Goal: Task Accomplishment & Management: Manage account settings

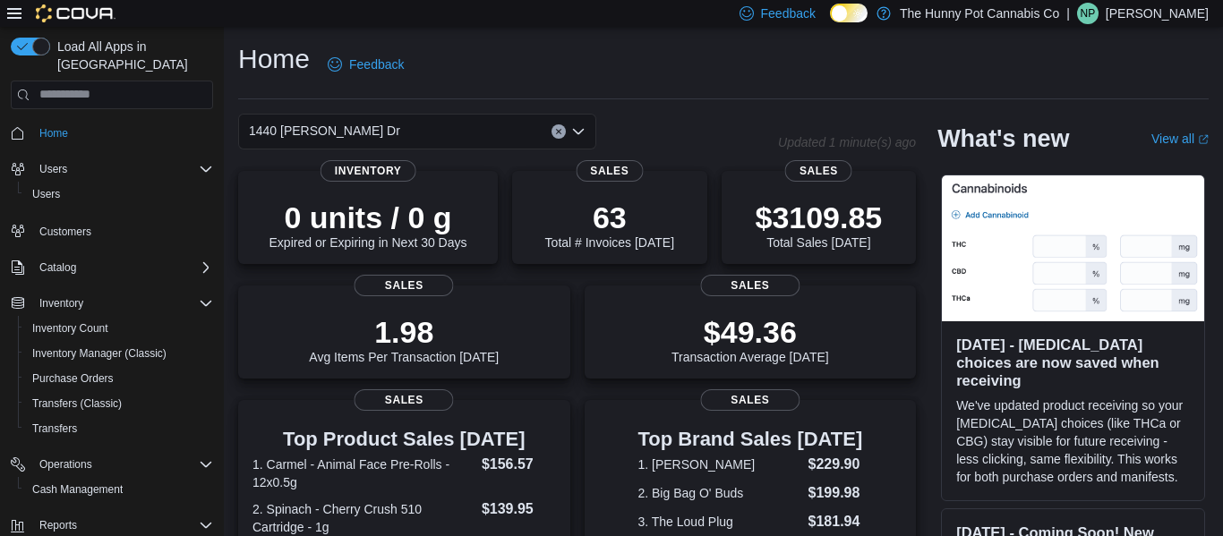
click at [797, 98] on hr at bounding box center [723, 98] width 970 height 1
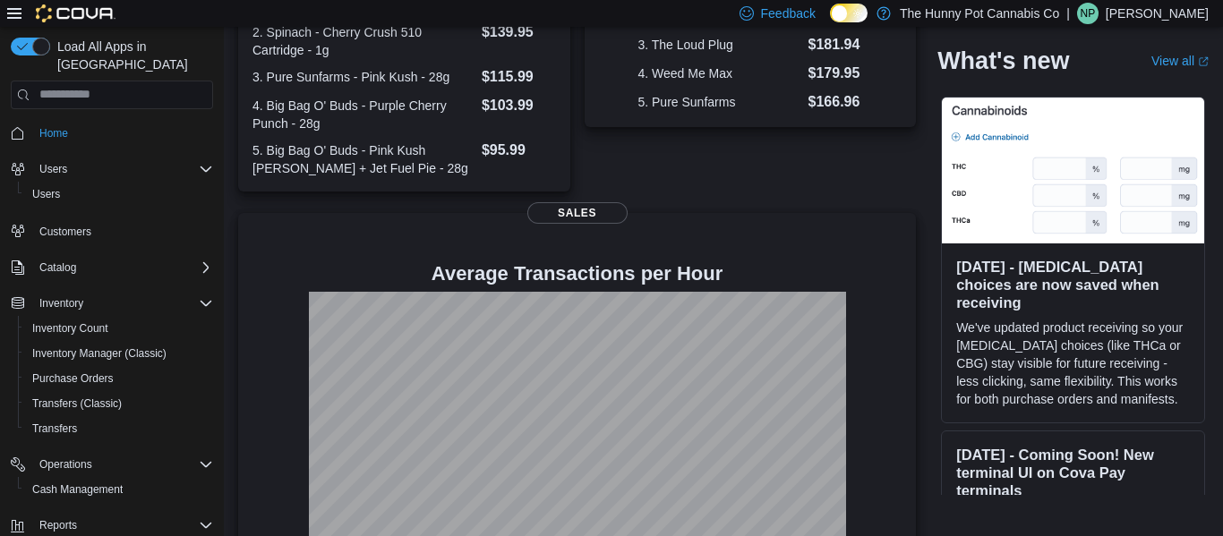
scroll to position [530, 0]
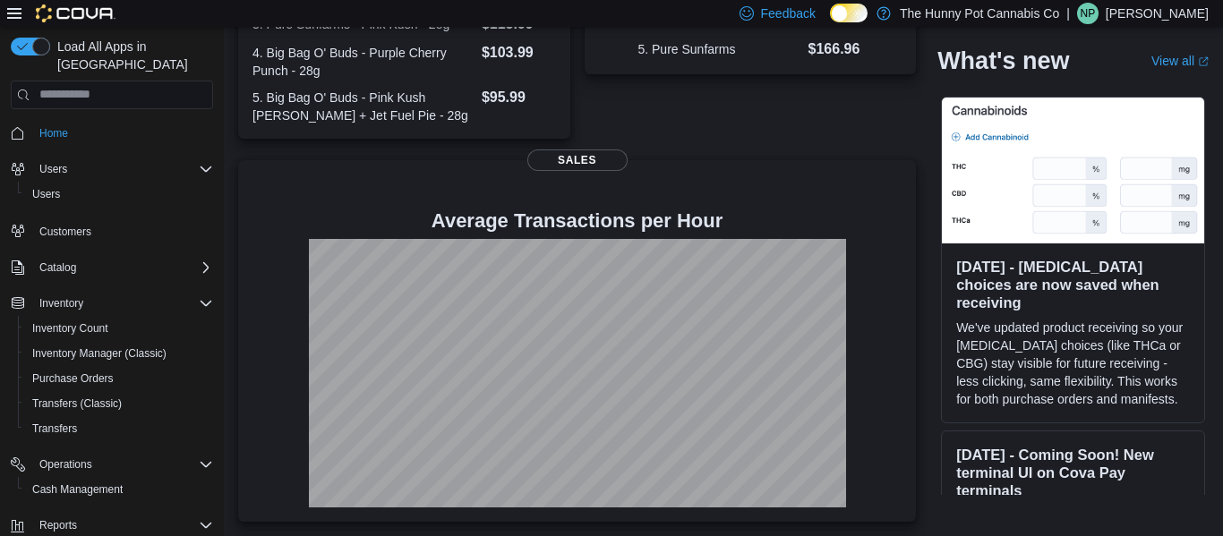
click at [797, 98] on div "Top Brand Sales [DATE] 1. [PERSON_NAME] $229.90 2. Big Bag O' Buds $199.98 3. T…" at bounding box center [751, 4] width 332 height 269
click at [797, 98] on div "Top Brand Sales Today 1. Buddy Blooms $229.90 2. Big Bag O' Buds $199.98 3. The…" at bounding box center [751, 4] width 332 height 269
click at [132, 346] on span "Inventory Manager (Classic)" at bounding box center [99, 353] width 134 height 14
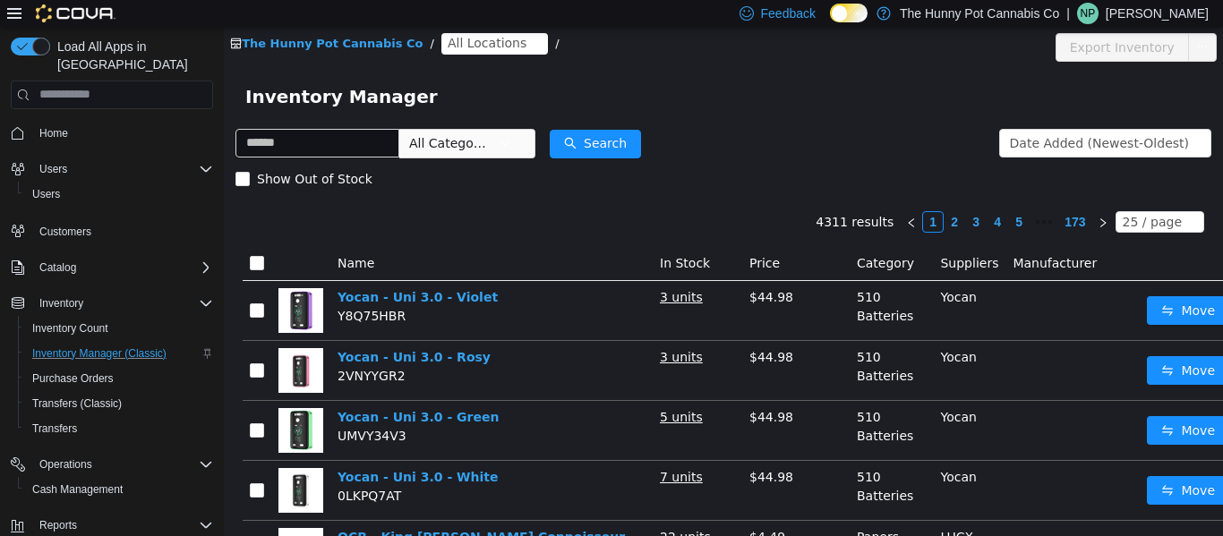
click at [530, 47] on icon "icon: close-circle" at bounding box center [535, 43] width 11 height 11
click at [468, 44] on span "All Locations" at bounding box center [487, 42] width 79 height 20
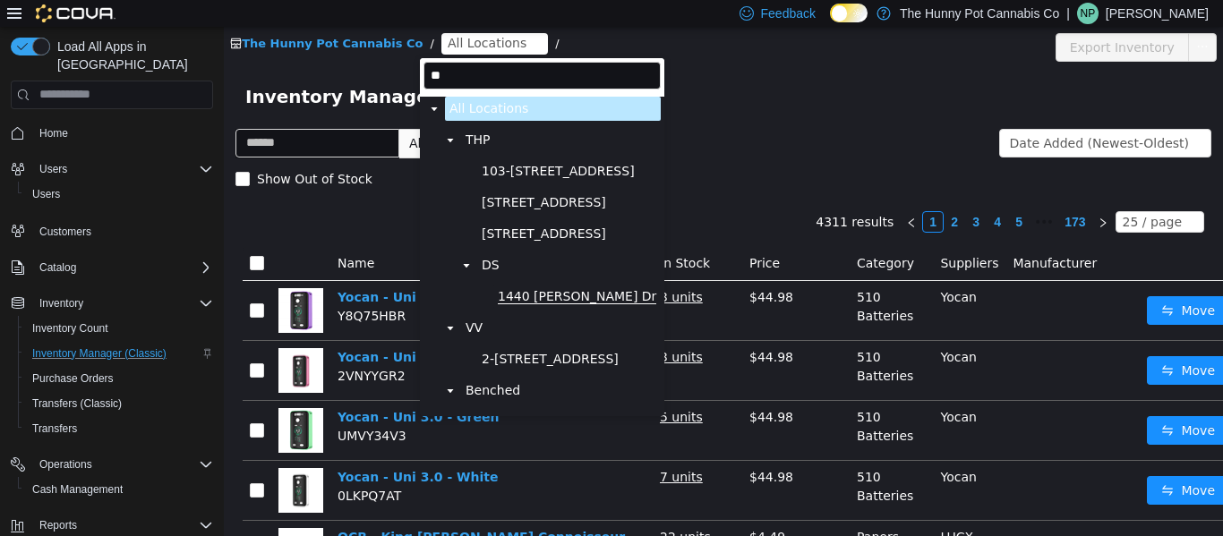
type input "**"
click at [517, 298] on span "1440 [PERSON_NAME] Dr" at bounding box center [577, 295] width 158 height 15
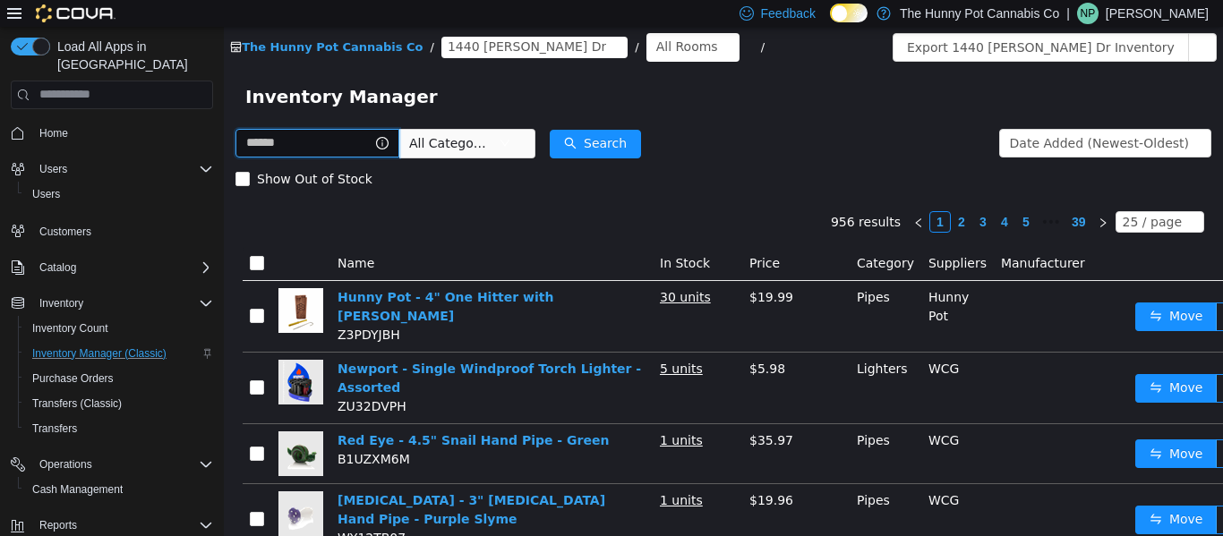
click at [306, 155] on input "text" at bounding box center [317, 142] width 164 height 29
type input "****"
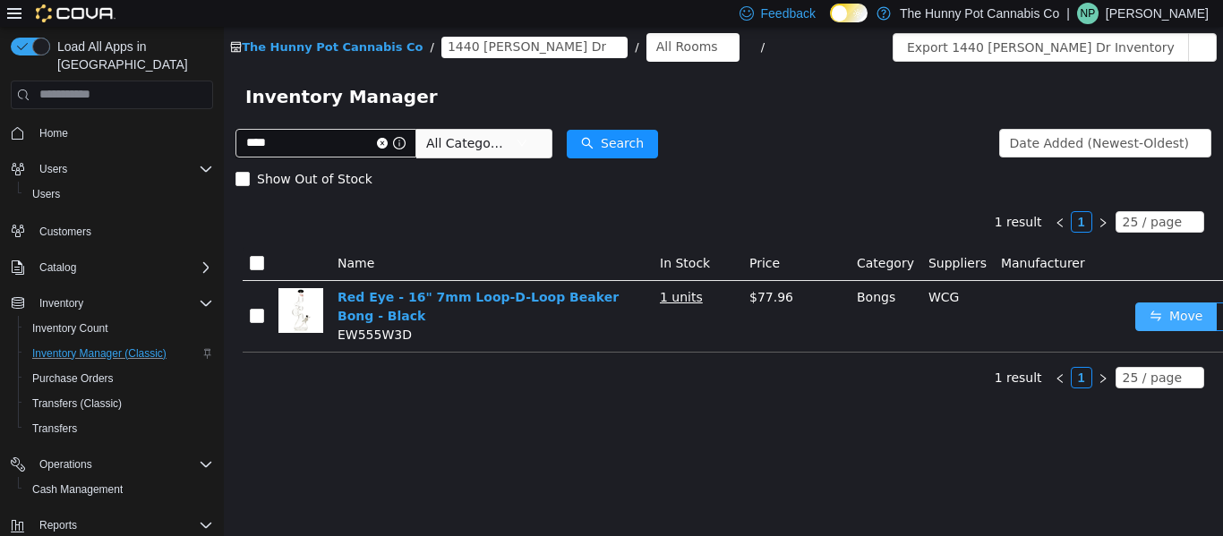
click at [1182, 309] on button "Move" at bounding box center [1176, 316] width 82 height 29
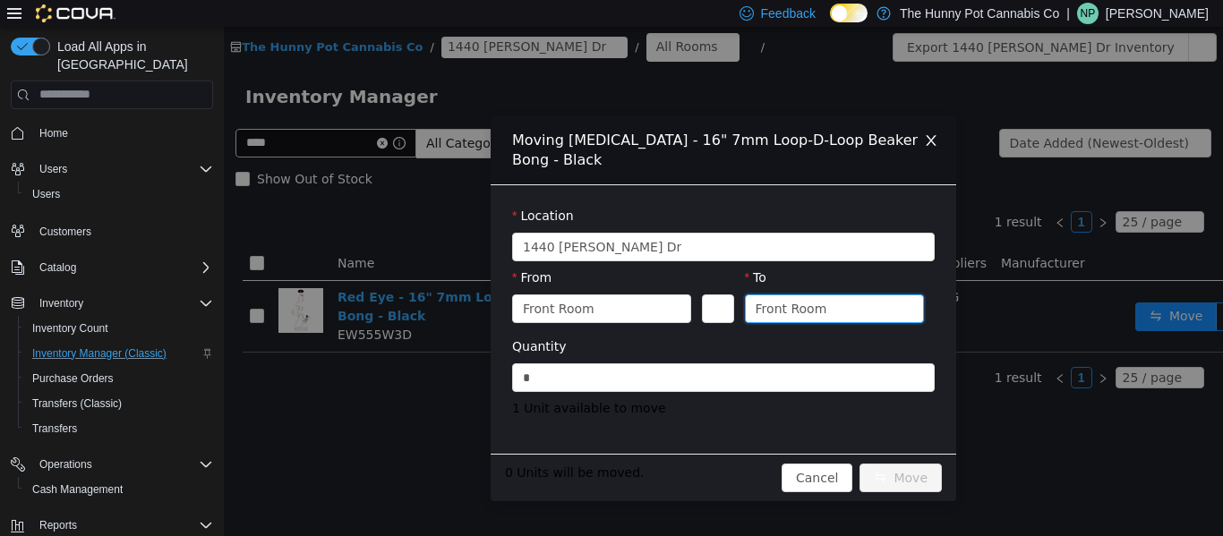
click at [809, 300] on div "Front Room" at bounding box center [791, 307] width 72 height 27
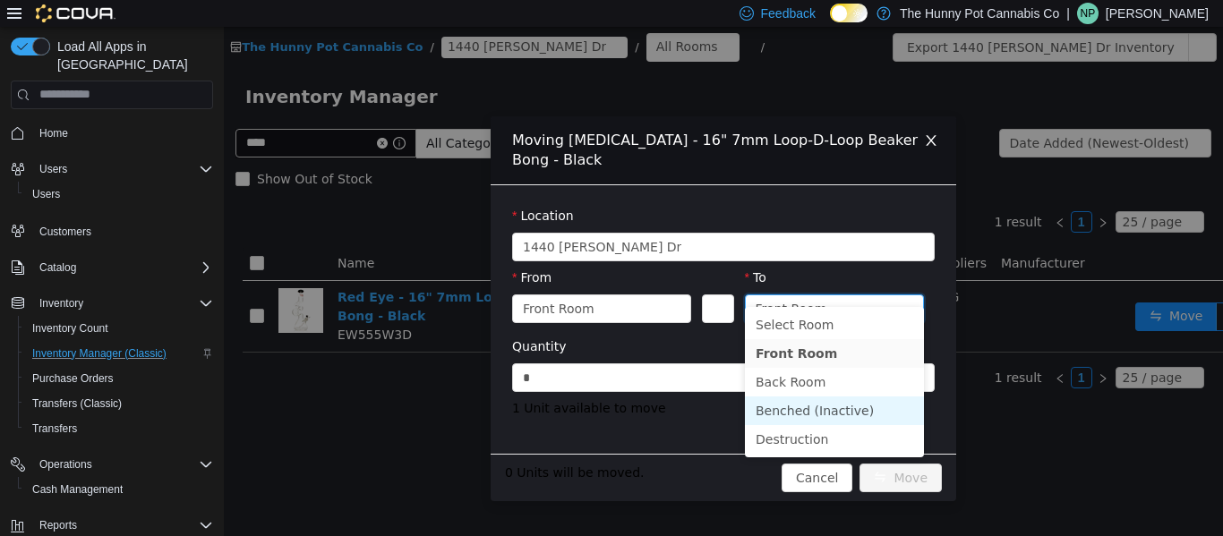
click at [818, 405] on li "Benched (Inactive)" at bounding box center [834, 410] width 179 height 29
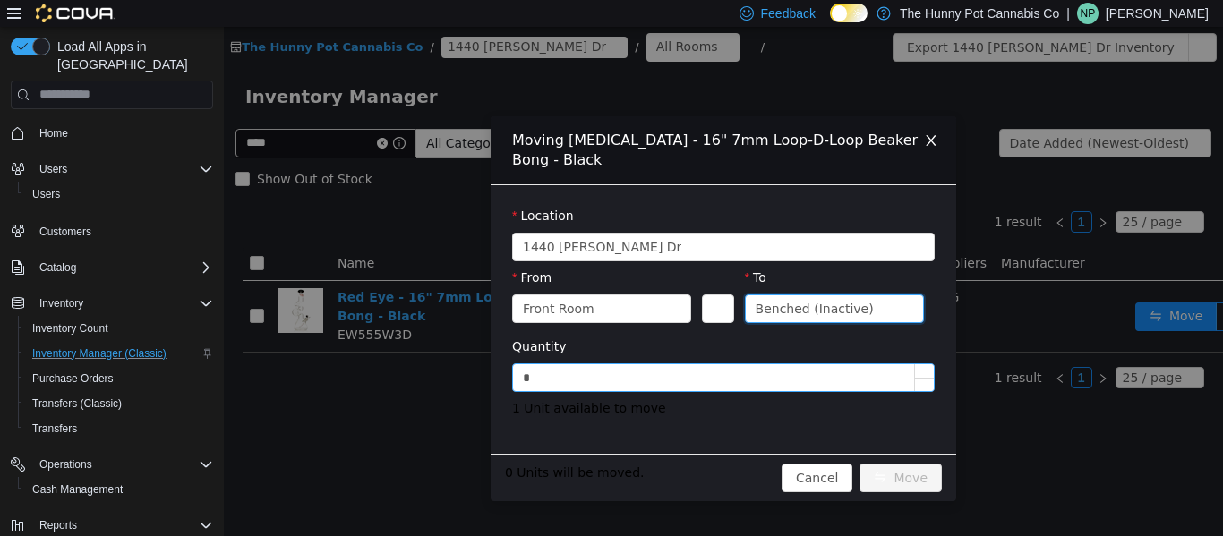
click at [537, 366] on input "*" at bounding box center [723, 376] width 421 height 27
type input "*"
click at [910, 463] on button "Move" at bounding box center [900, 477] width 82 height 29
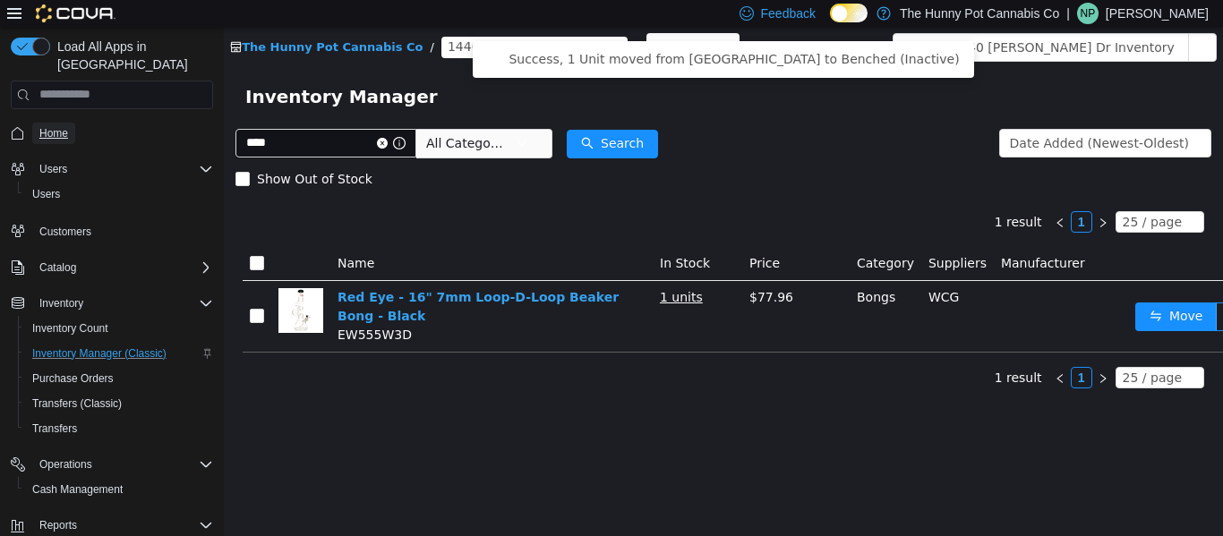
click at [43, 126] on span "Home" at bounding box center [53, 133] width 29 height 14
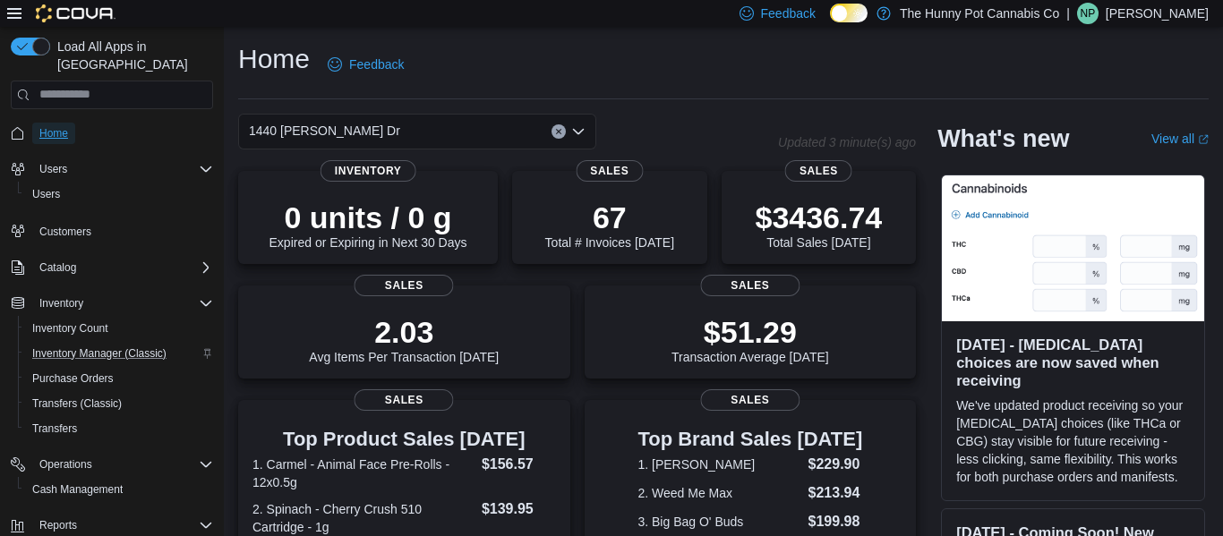
click at [43, 126] on span "Home" at bounding box center [53, 133] width 29 height 14
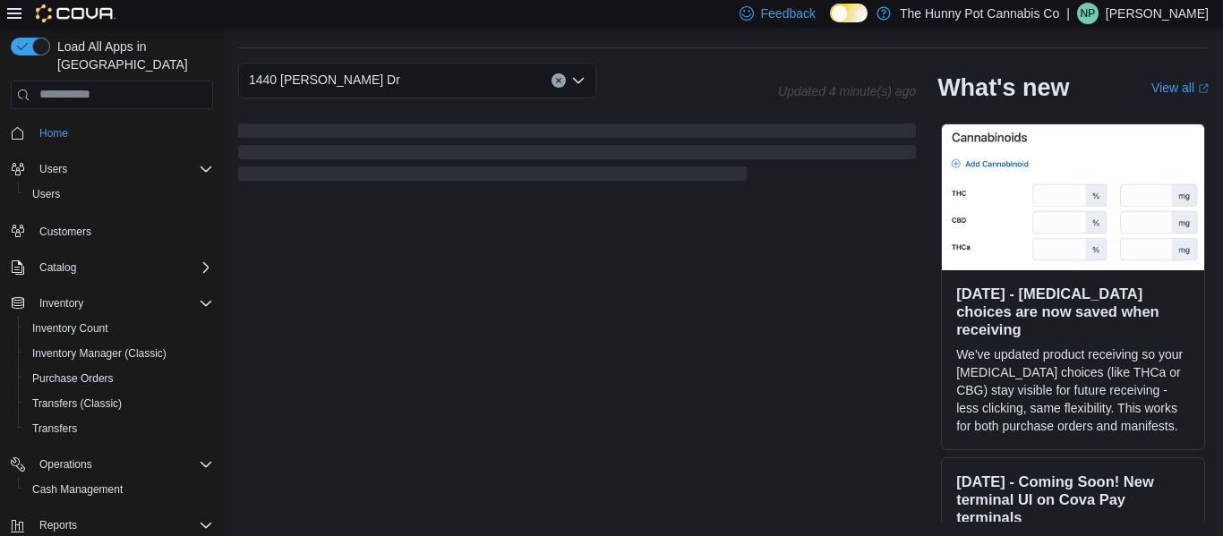
scroll to position [530, 0]
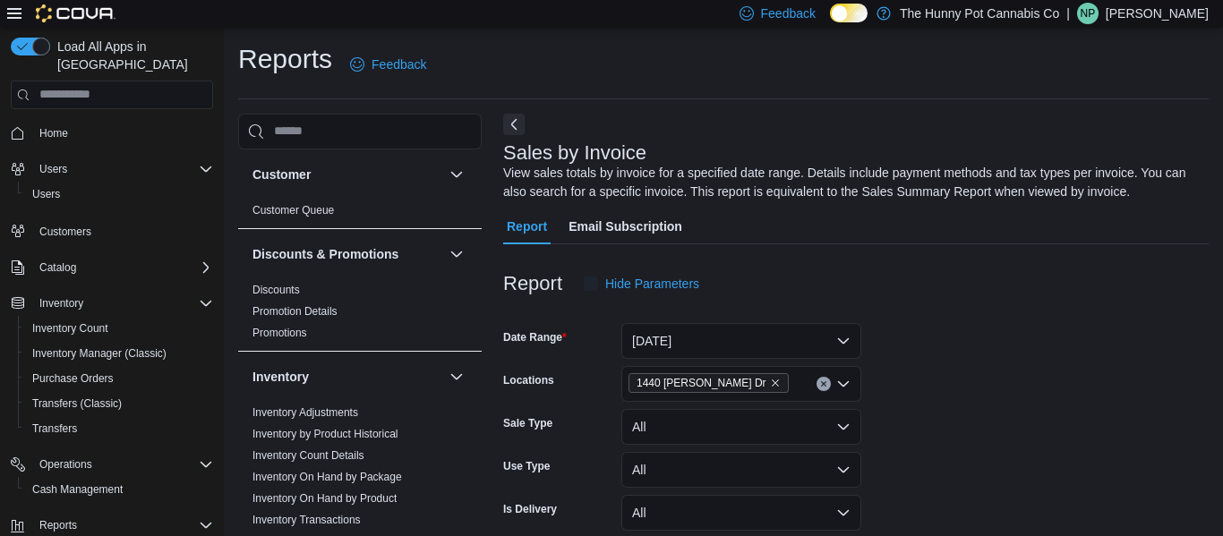
scroll to position [60, 0]
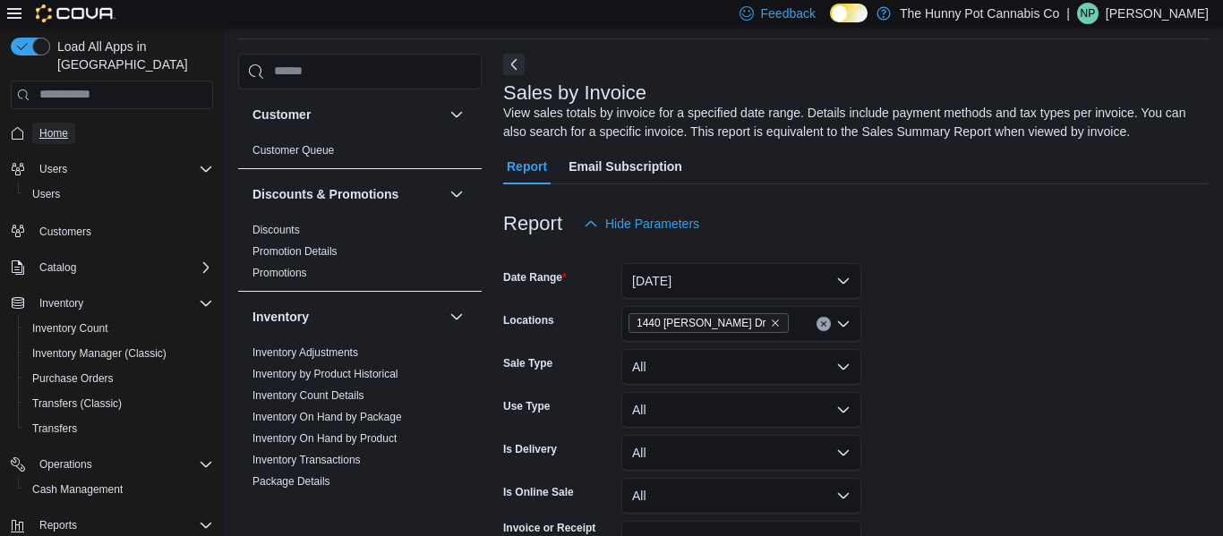
click at [52, 126] on span "Home" at bounding box center [53, 133] width 29 height 14
